Goal: Information Seeking & Learning: Learn about a topic

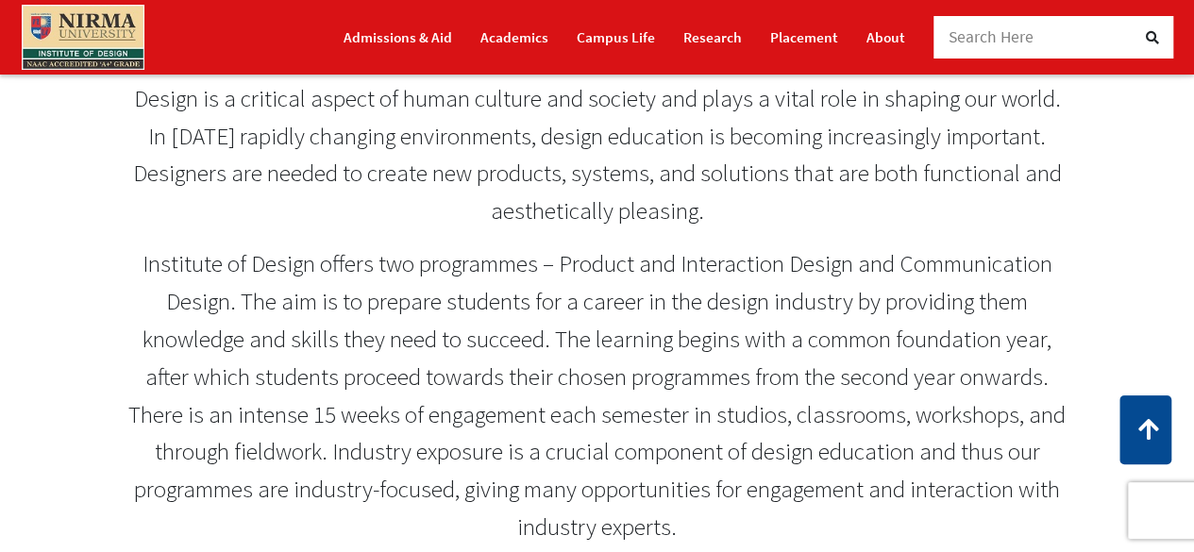
scroll to position [849, 0]
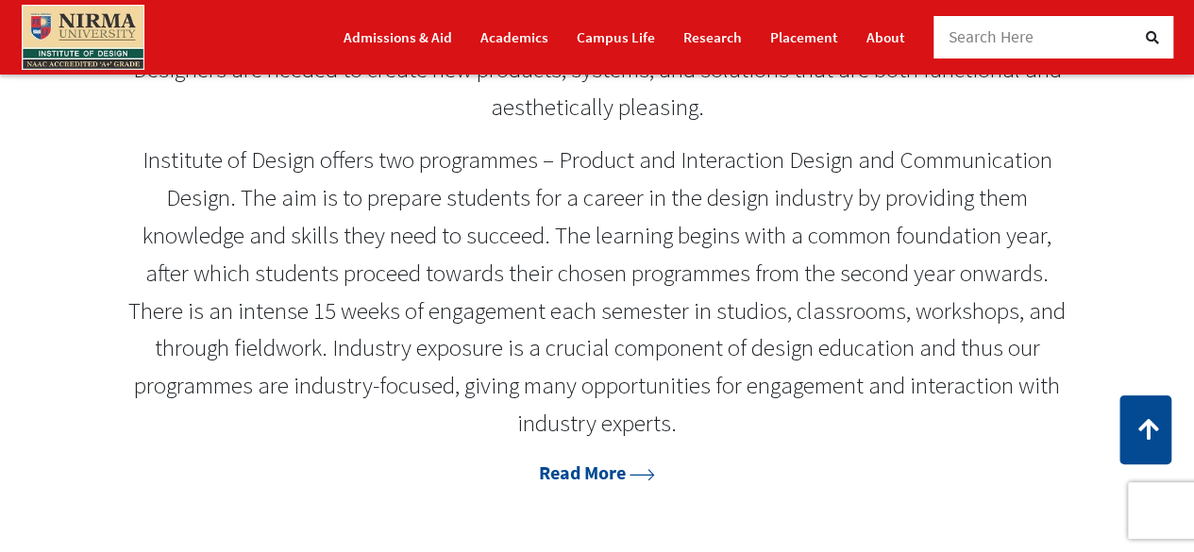
drag, startPoint x: 140, startPoint y: 154, endPoint x: 297, endPoint y: 265, distance: 192.9
click at [279, 254] on p "Institute of Design offers two programmes – Product and Interaction Design and …" at bounding box center [596, 292] width 937 height 301
click at [593, 473] on link "Read More" at bounding box center [596, 472] width 117 height 24
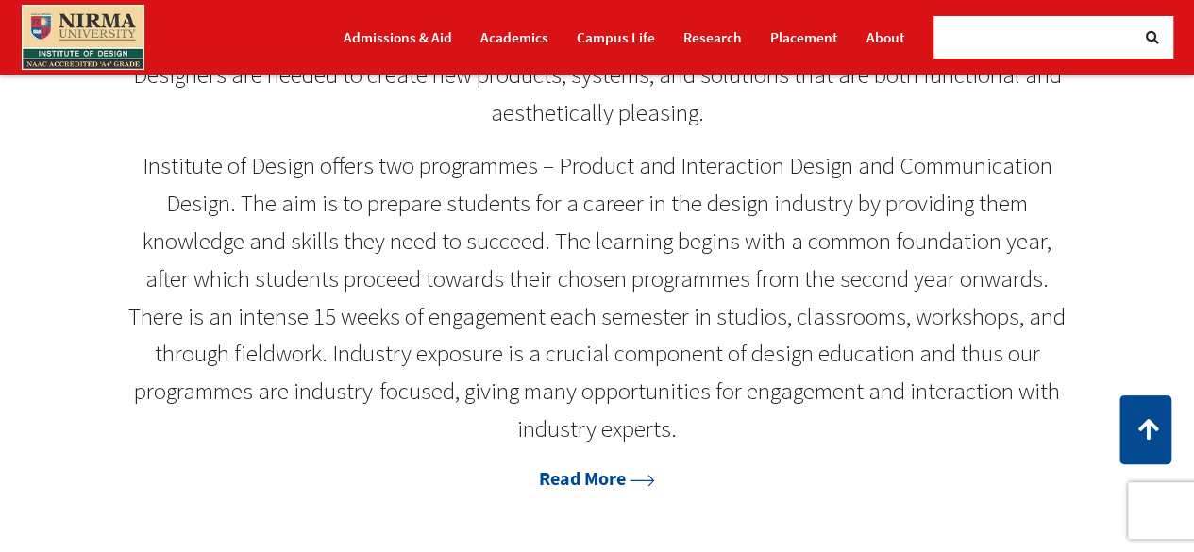
drag, startPoint x: 654, startPoint y: 425, endPoint x: 162, endPoint y: 201, distance: 540.0
click at [159, 217] on p "Institute of Design offers two programmes – Product and Interaction Design and …" at bounding box center [596, 297] width 937 height 301
drag, startPoint x: 127, startPoint y: 155, endPoint x: 614, endPoint y: 475, distance: 582.5
click at [617, 500] on section "Design is a critical aspect of human culture and society and plays a vital role…" at bounding box center [597, 237] width 1194 height 681
drag, startPoint x: 685, startPoint y: 423, endPoint x: 459, endPoint y: 364, distance: 233.0
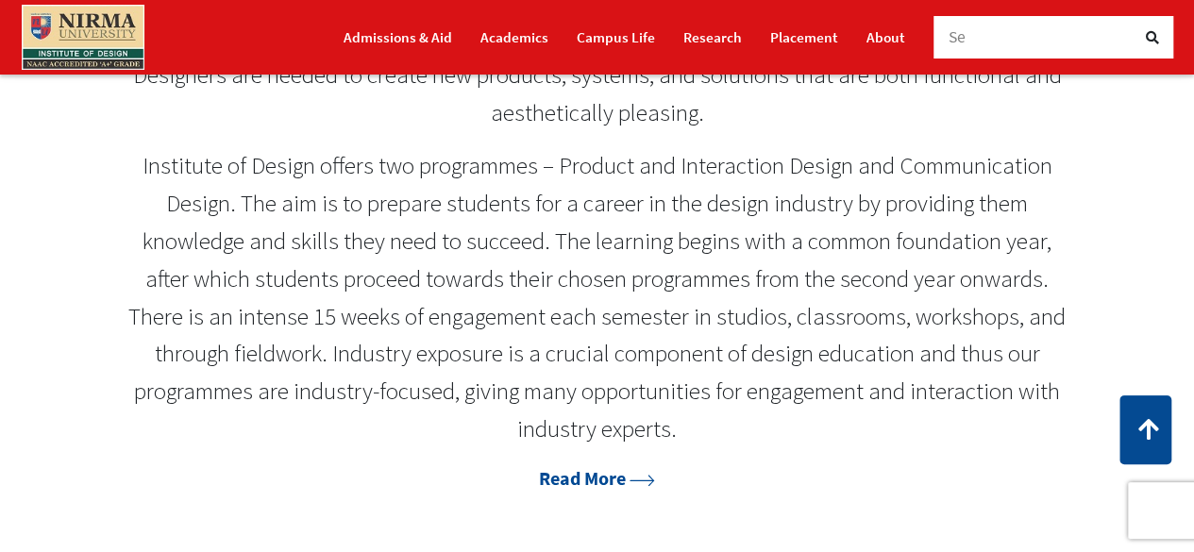
drag, startPoint x: 643, startPoint y: 424, endPoint x: 347, endPoint y: 302, distance: 320.3
click at [347, 302] on p "Institute of Design offers two programmes – Product and Interaction Design and …" at bounding box center [596, 297] width 937 height 301
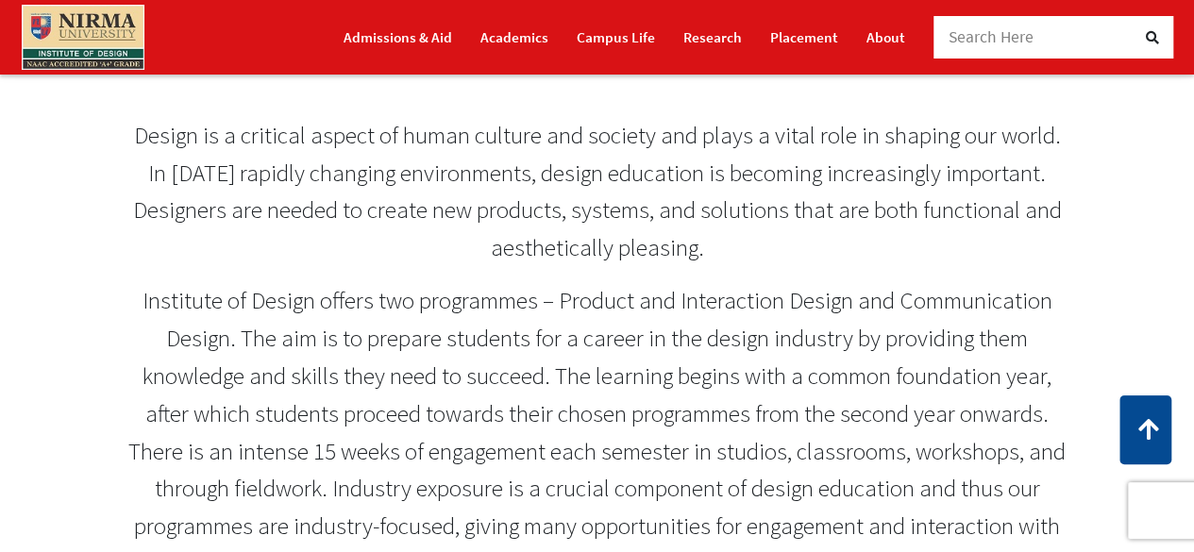
scroll to position [749, 0]
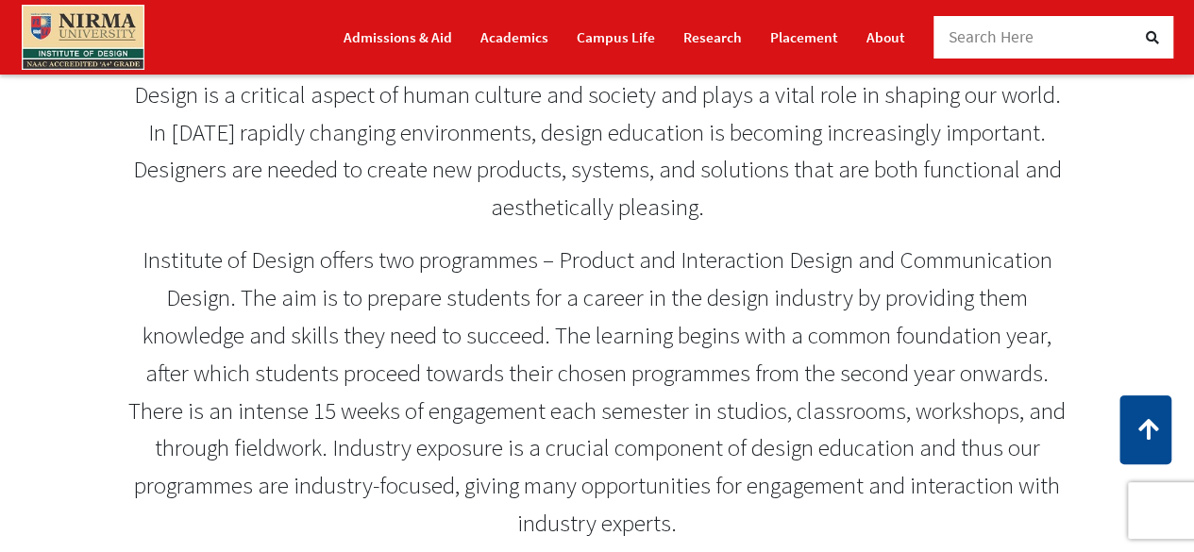
drag, startPoint x: 674, startPoint y: 523, endPoint x: 212, endPoint y: 339, distance: 496.7
click at [212, 339] on p "Institute of Design offers two programmes – Product and Interaction Design and …" at bounding box center [596, 392] width 937 height 301
drag, startPoint x: 680, startPoint y: 525, endPoint x: 149, endPoint y: 195, distance: 625.0
click at [194, 178] on div "Design is a critical aspect of human culture and society and plays a vital role…" at bounding box center [596, 331] width 937 height 511
drag, startPoint x: 134, startPoint y: 259, endPoint x: 634, endPoint y: 451, distance: 535.5
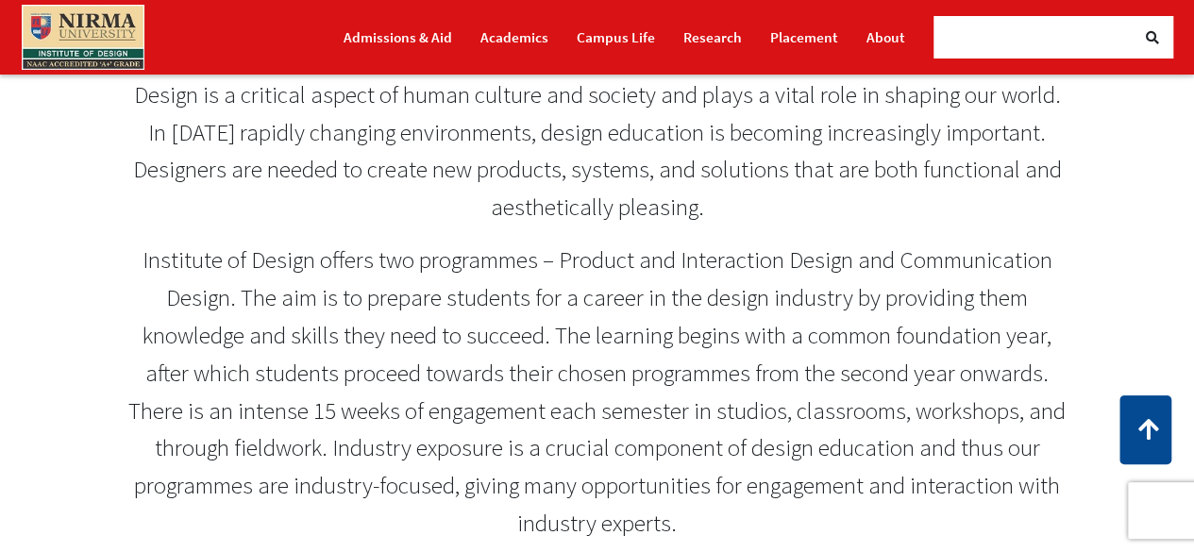
click at [631, 455] on p "Institute of Design offers two programmes – Product and Interaction Design and …" at bounding box center [596, 392] width 937 height 301
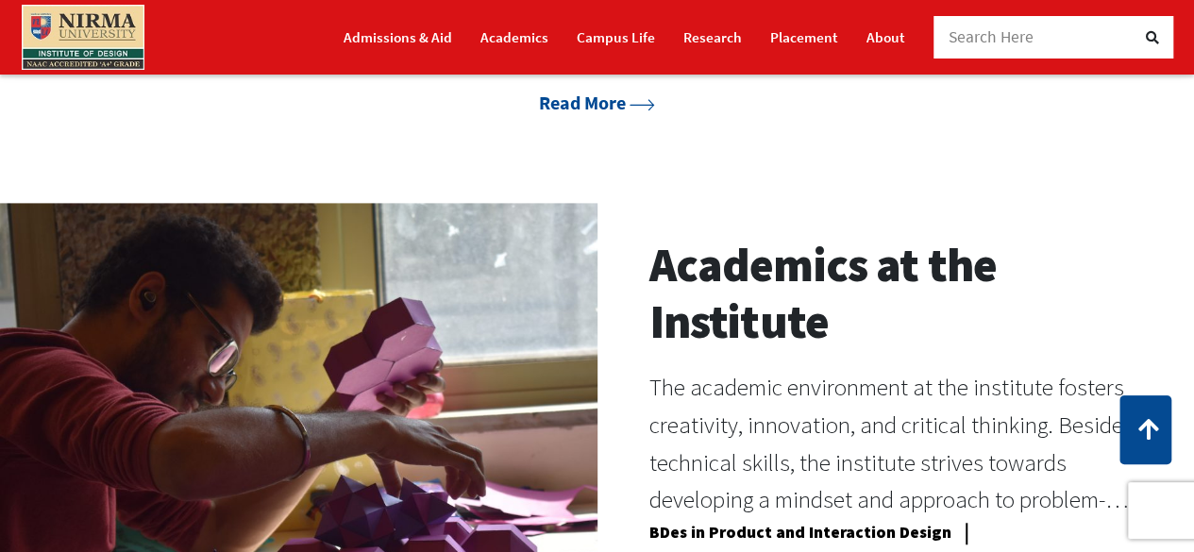
scroll to position [1221, 0]
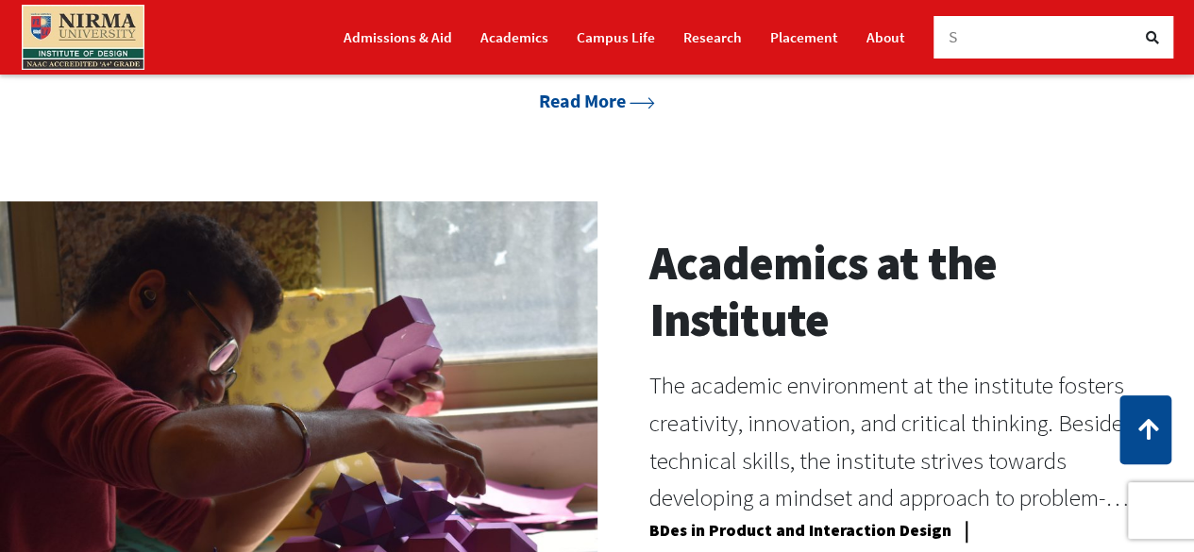
drag, startPoint x: 638, startPoint y: 380, endPoint x: 949, endPoint y: 468, distance: 323.5
click at [949, 468] on div "Academics at the Institute The academic environment at the institute fosters cr…" at bounding box center [895, 431] width 597 height 392
drag, startPoint x: 801, startPoint y: 337, endPoint x: 615, endPoint y: 258, distance: 202.1
click at [610, 264] on div "Academics at the Institute The academic environment at the institute fosters cr…" at bounding box center [895, 431] width 597 height 392
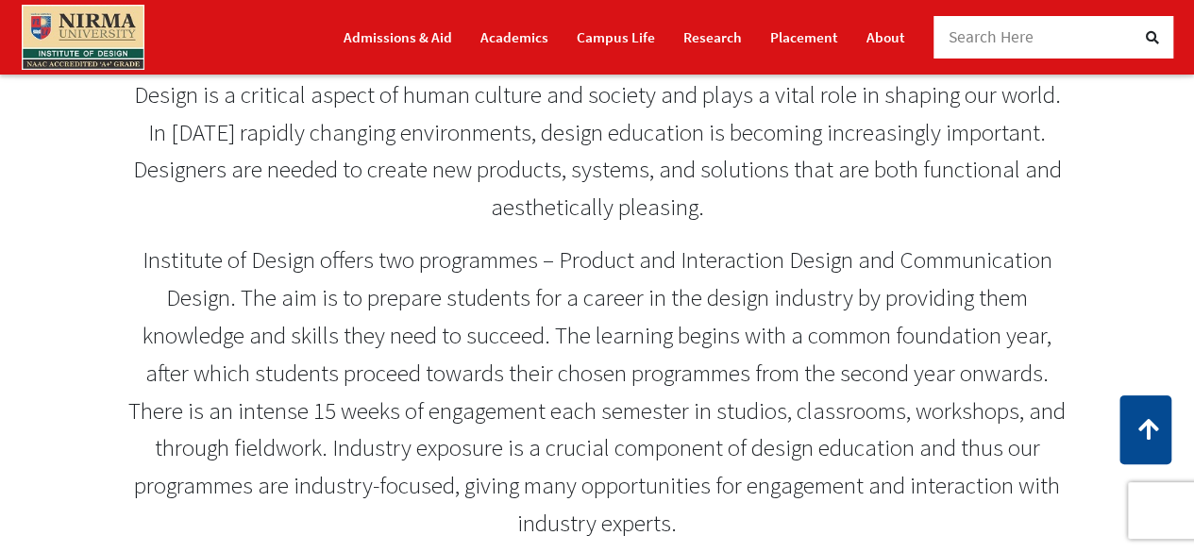
scroll to position [844, 0]
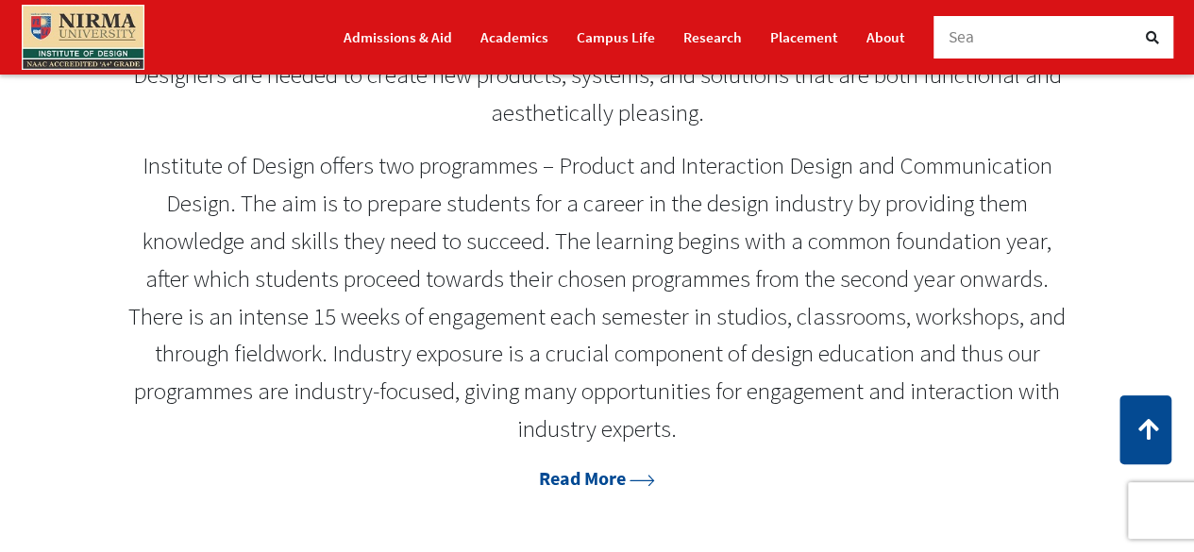
drag, startPoint x: 140, startPoint y: 161, endPoint x: 263, endPoint y: 226, distance: 139.3
click at [262, 226] on p "Institute of Design offers two programmes – Product and Interaction Design and …" at bounding box center [596, 297] width 937 height 301
